Goal: Navigation & Orientation: Find specific page/section

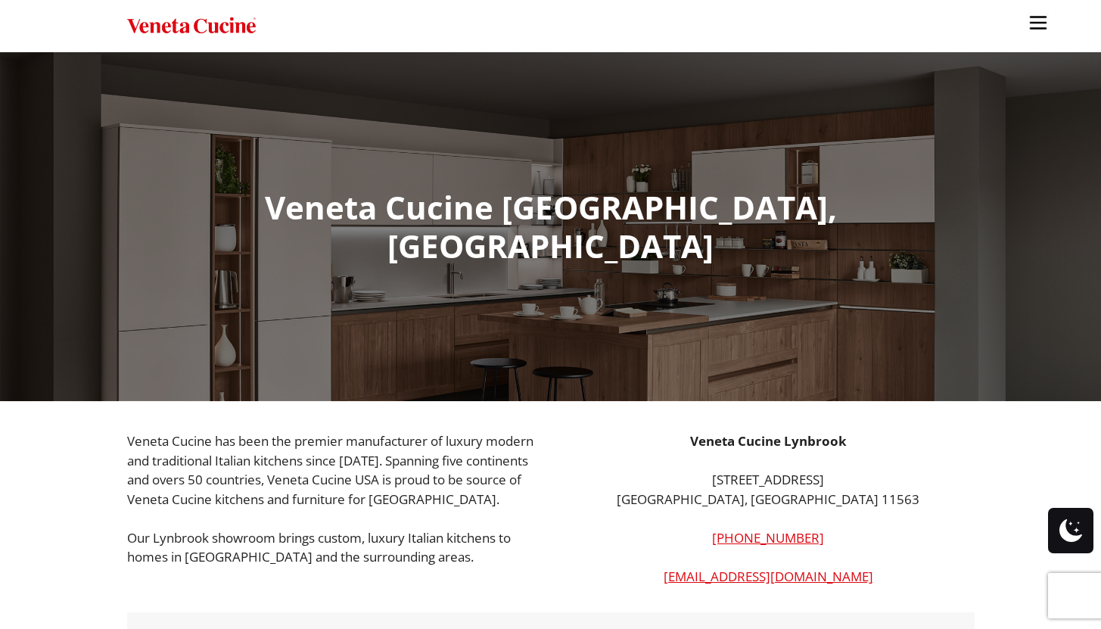
click at [209, 24] on img "Site" at bounding box center [191, 26] width 129 height 22
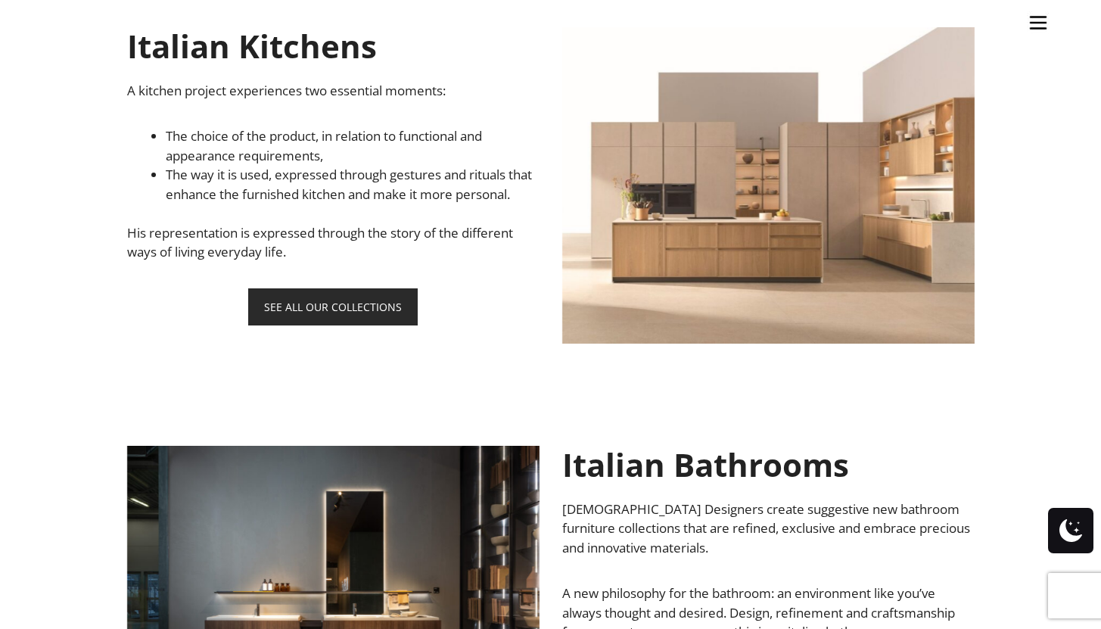
scroll to position [1007, 0]
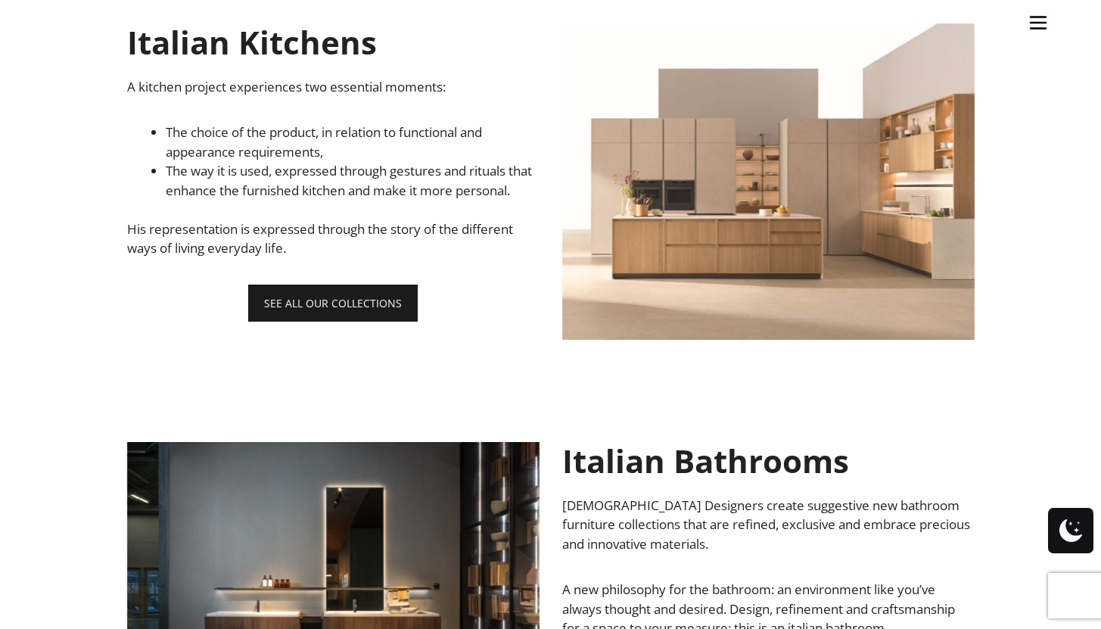
click at [373, 316] on link "SEE ALL OUR COLLECTIONS" at bounding box center [333, 303] width 170 height 37
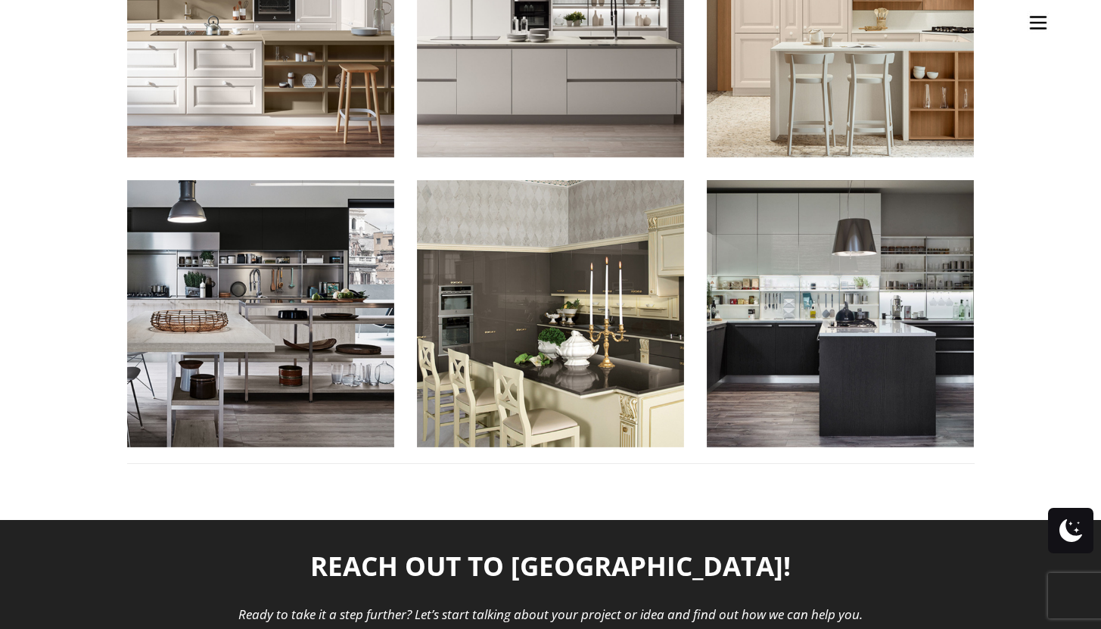
scroll to position [1834, 0]
